Goal: Task Accomplishment & Management: Use online tool/utility

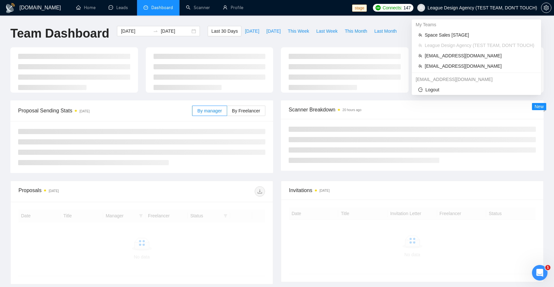
click at [513, 8] on span "League Design Agency (TEST TEAM, DON'T TOUCH)" at bounding box center [481, 8] width 109 height 0
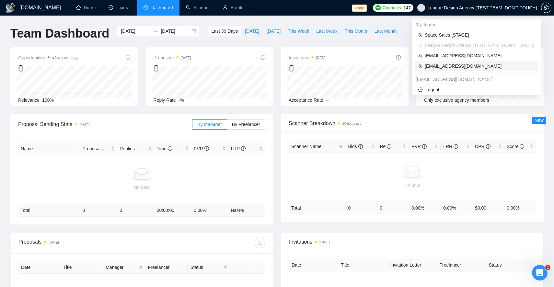
click at [482, 64] on span "[EMAIL_ADDRESS][DOMAIN_NAME]" at bounding box center [479, 65] width 110 height 7
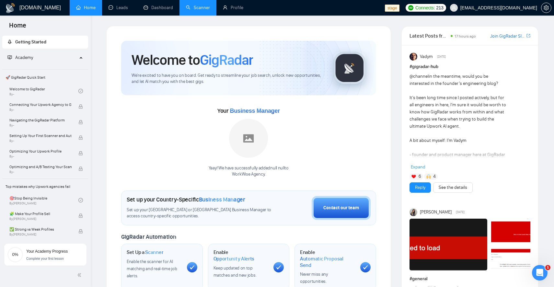
click at [197, 10] on link "Scanner" at bounding box center [198, 8] width 24 height 6
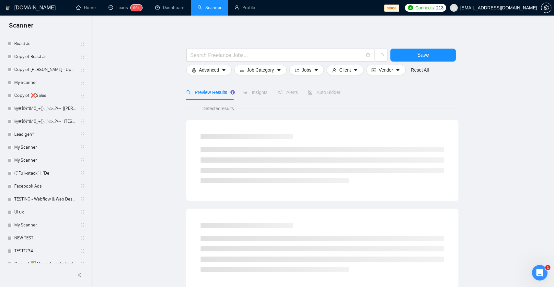
scroll to position [723, 0]
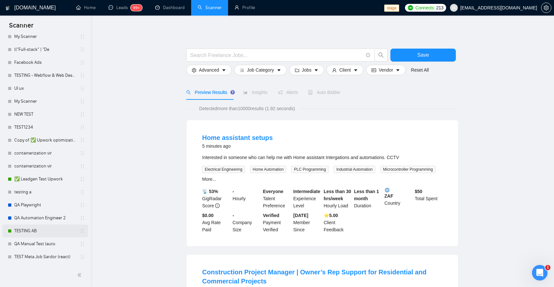
click at [34, 231] on link "TESTING AB" at bounding box center [45, 230] width 62 height 13
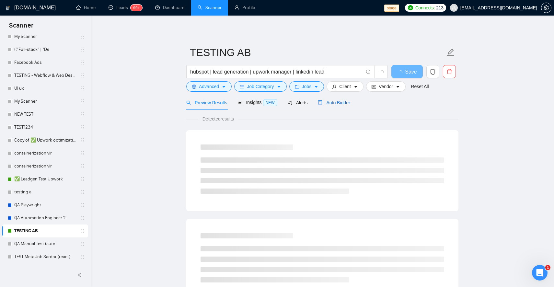
click at [333, 101] on span "Auto Bidder" at bounding box center [334, 102] width 32 height 5
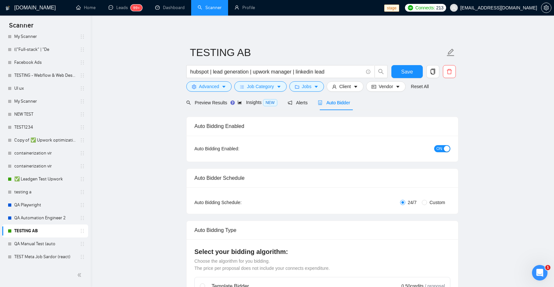
click at [441, 150] on span "ON" at bounding box center [439, 148] width 6 height 7
click at [410, 71] on span "Save" at bounding box center [407, 72] width 12 height 8
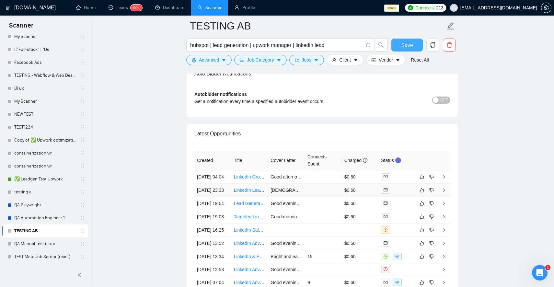
scroll to position [1545, 0]
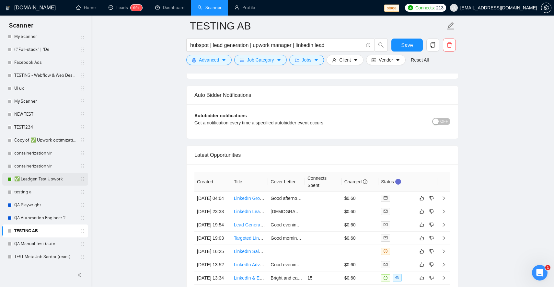
click at [46, 175] on link "✅ Leadgen Test Upwork" at bounding box center [45, 179] width 62 height 13
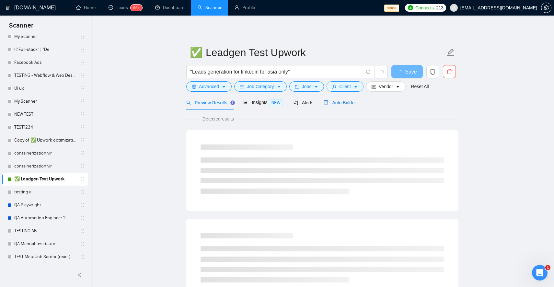
click at [341, 101] on span "Auto Bidder" at bounding box center [339, 102] width 32 height 5
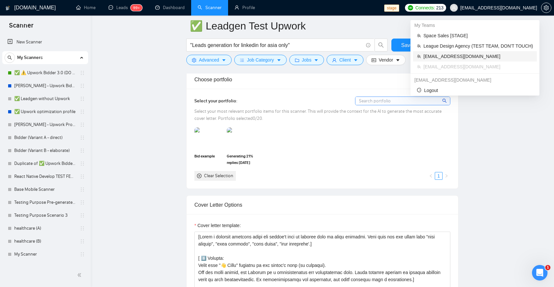
drag, startPoint x: 458, startPoint y: 54, endPoint x: 412, endPoint y: 59, distance: 46.5
click at [458, 54] on span "[EMAIL_ADDRESS][DOMAIN_NAME]" at bounding box center [477, 56] width 109 height 7
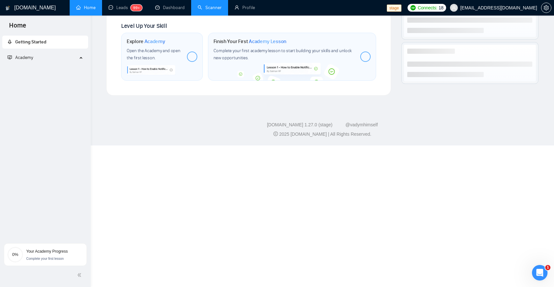
scroll to position [220, 0]
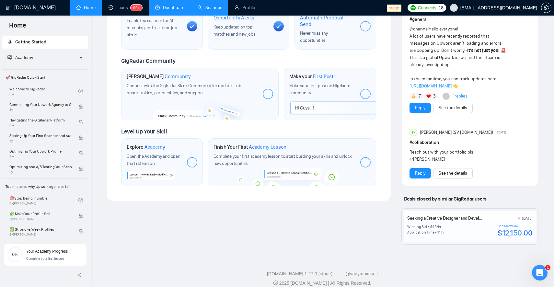
click at [170, 7] on link "Dashboard" at bounding box center [169, 8] width 29 height 6
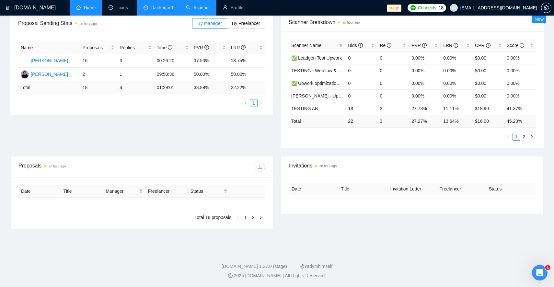
type input "[DATE]"
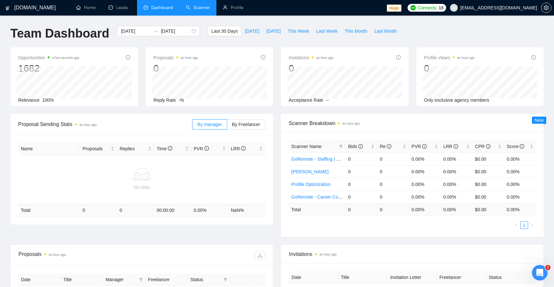
click at [199, 6] on link "Scanner" at bounding box center [198, 8] width 24 height 6
